Goal: Find specific page/section: Find specific page/section

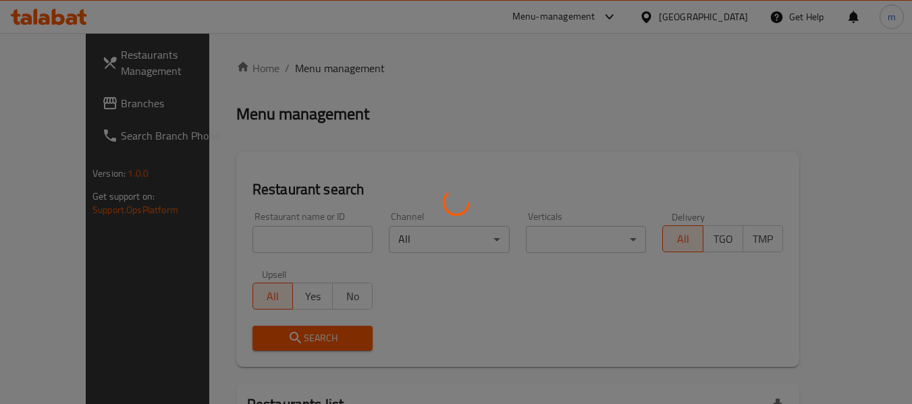
scroll to position [65, 0]
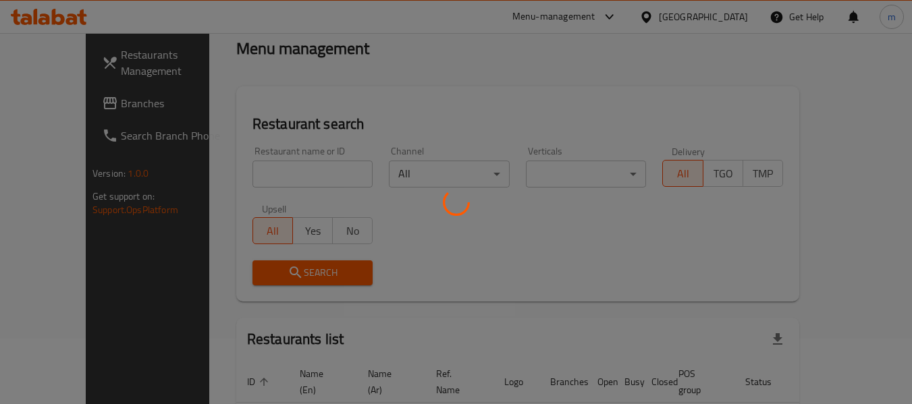
click at [250, 176] on div at bounding box center [456, 202] width 912 height 404
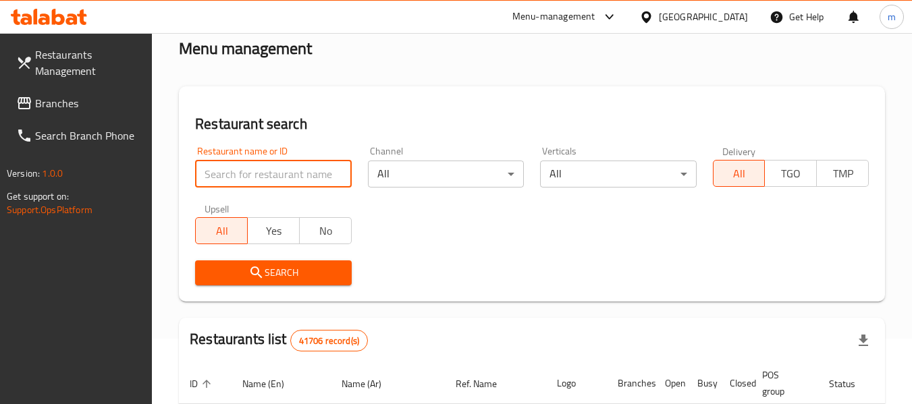
click at [250, 176] on input "search" at bounding box center [273, 174] width 156 height 27
paste input "943741"
type input "943741"
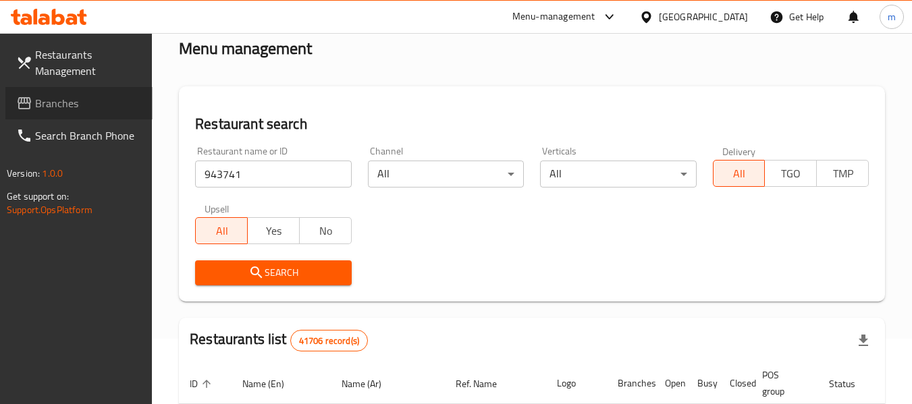
click at [78, 103] on span "Branches" at bounding box center [88, 103] width 107 height 16
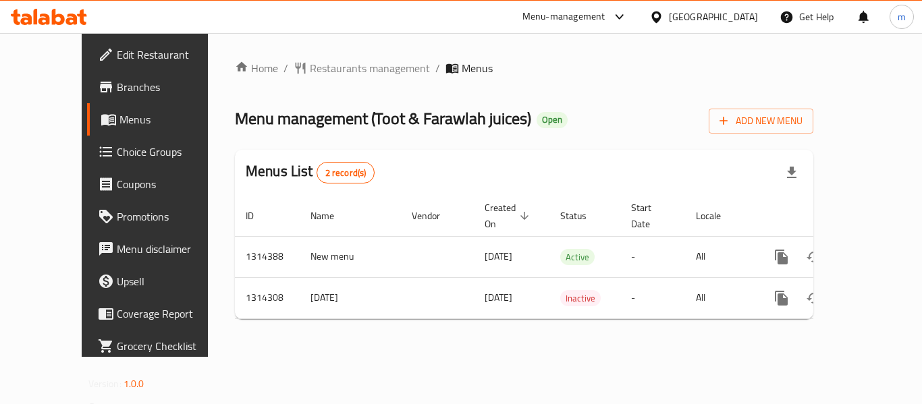
click at [65, 24] on icon at bounding box center [49, 17] width 76 height 16
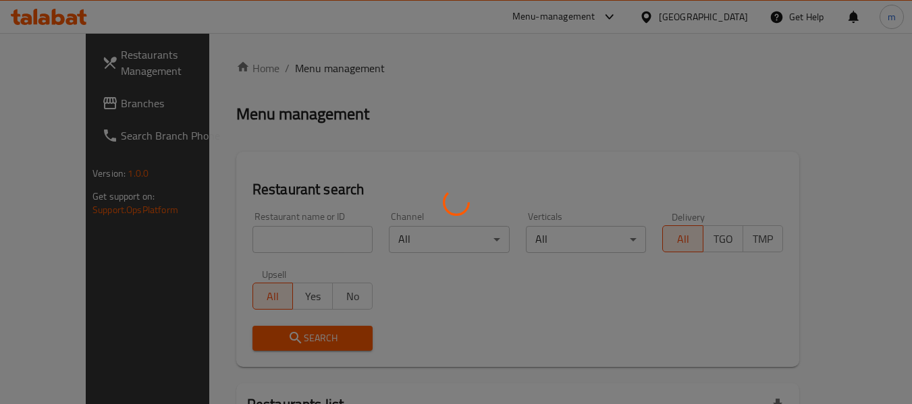
click at [221, 234] on div at bounding box center [456, 202] width 912 height 404
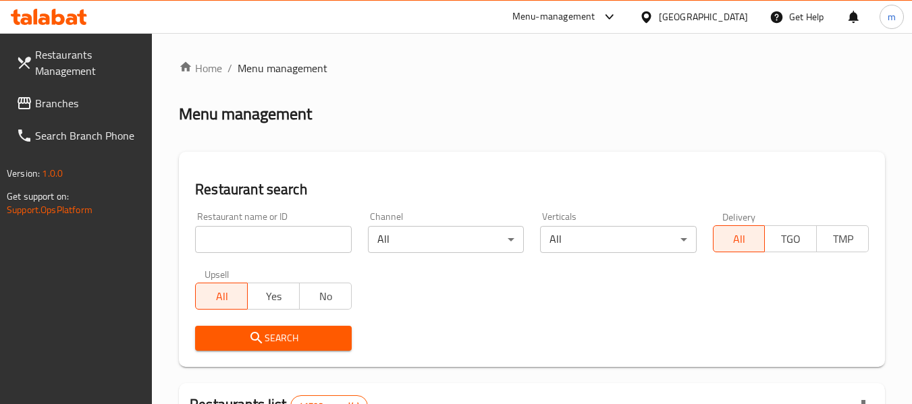
click at [221, 234] on input "search" at bounding box center [273, 239] width 156 height 27
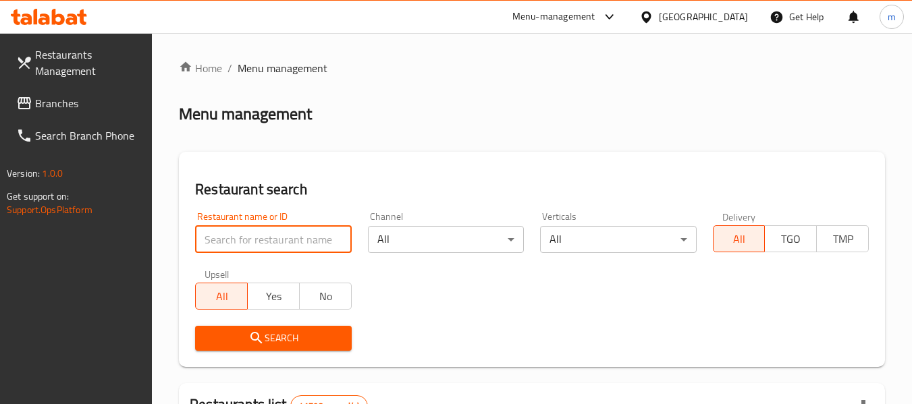
click at [221, 234] on input "search" at bounding box center [273, 239] width 156 height 27
paste input "706635"
type input "706635"
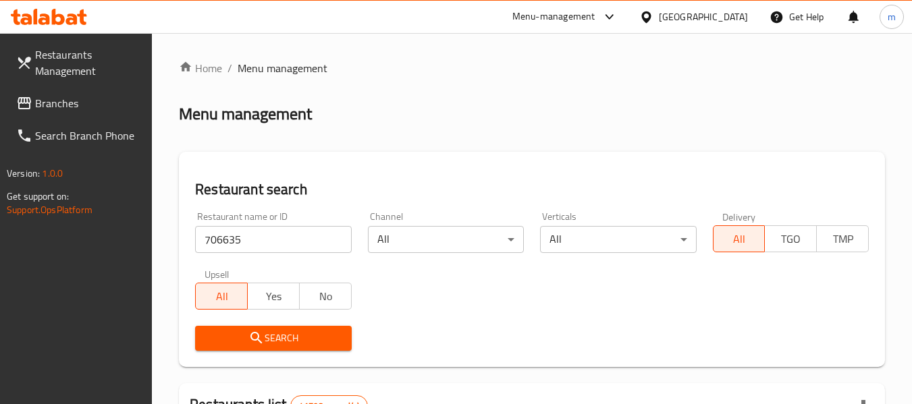
click at [270, 317] on div "Upsell All Yes No" at bounding box center [273, 289] width 172 height 57
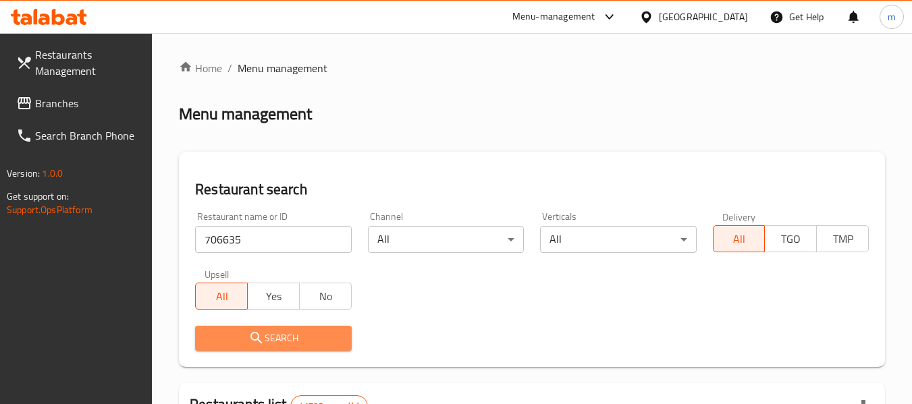
click at [276, 340] on span "Search" at bounding box center [273, 338] width 134 height 17
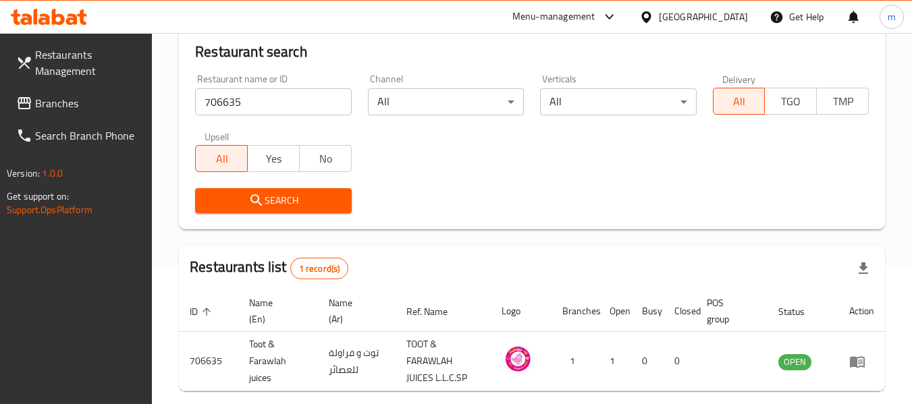
scroll to position [198, 0]
